Goal: Task Accomplishment & Management: Complete application form

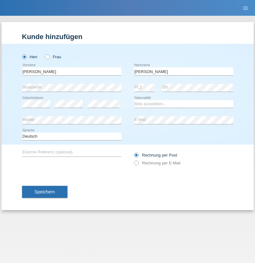
type input "[PERSON_NAME]"
select select "CH"
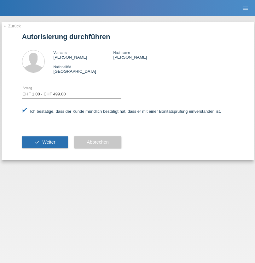
select select "1"
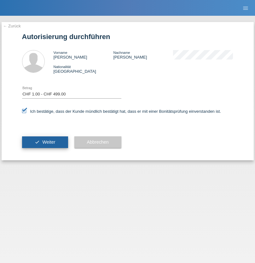
click at [45, 142] on span "Weiter" at bounding box center [48, 142] width 13 height 5
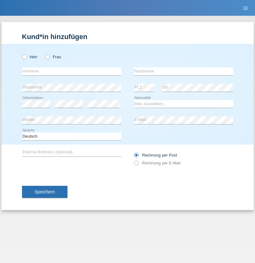
radio input "true"
click at [72, 71] on input "text" at bounding box center [71, 71] width 99 height 8
type input "Muhiya"
click at [183, 71] on input "text" at bounding box center [183, 71] width 99 height 8
type input "Ramazani"
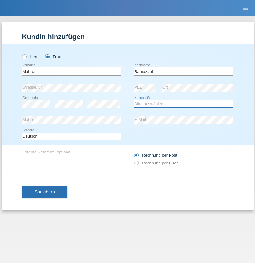
select select "CG"
select select "C"
select select "30"
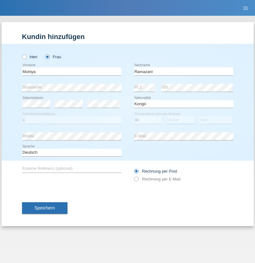
select select "03"
select select "2009"
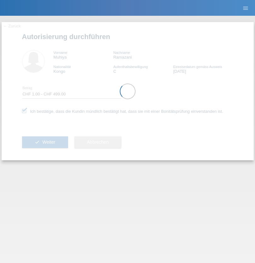
select select "1"
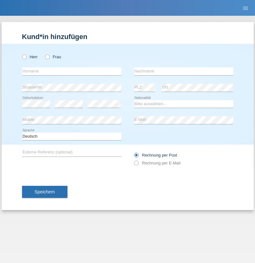
radio input "true"
click at [72, 71] on input "text" at bounding box center [71, 71] width 99 height 8
type input "Mehmedi"
click at [183, 71] on input "text" at bounding box center [183, 71] width 99 height 8
type input "Visar"
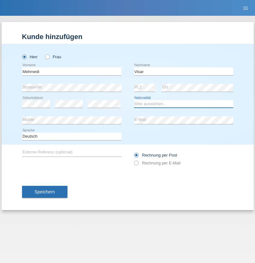
select select "IT"
select select "C"
select select "24"
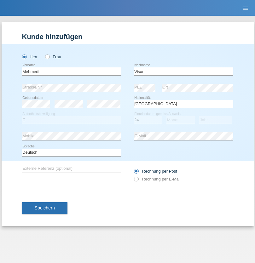
select select "03"
select select "2017"
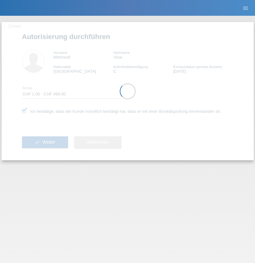
select select "1"
